Goal: Complete application form: Complete application form

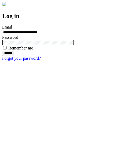
type input "**********"
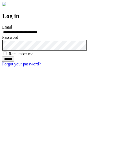
click at [14, 62] on input "******" at bounding box center [8, 58] width 12 height 5
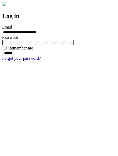
type input "**********"
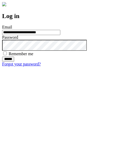
click at [14, 62] on input "******" at bounding box center [8, 58] width 12 height 5
